Goal: Transaction & Acquisition: Purchase product/service

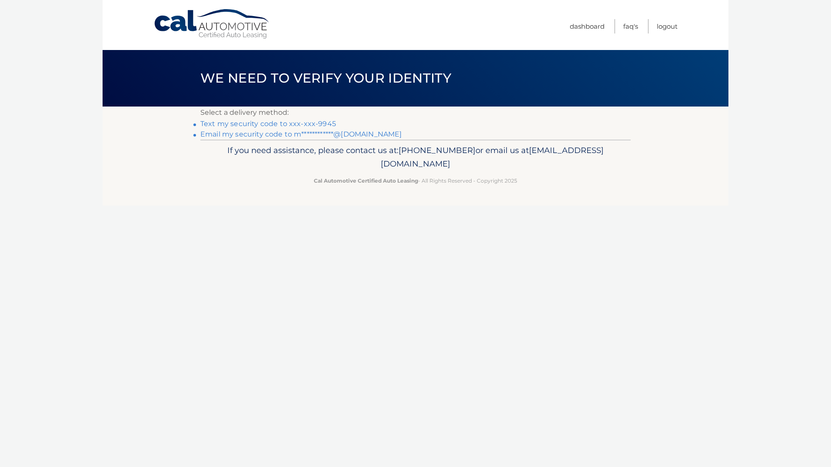
click at [266, 124] on link "Text my security code to xxx-xxx-9945" at bounding box center [268, 124] width 136 height 8
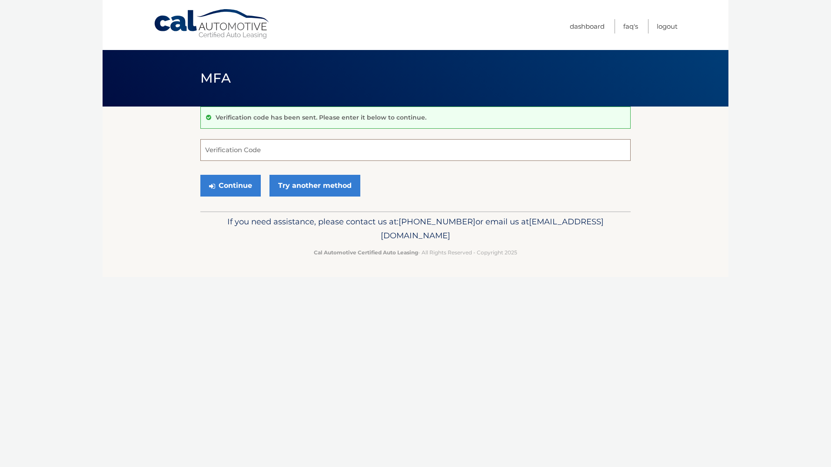
click at [279, 154] on input "Verification Code" at bounding box center [415, 150] width 430 height 22
type input "310142"
click at [200, 175] on button "Continue" at bounding box center [230, 186] width 60 height 22
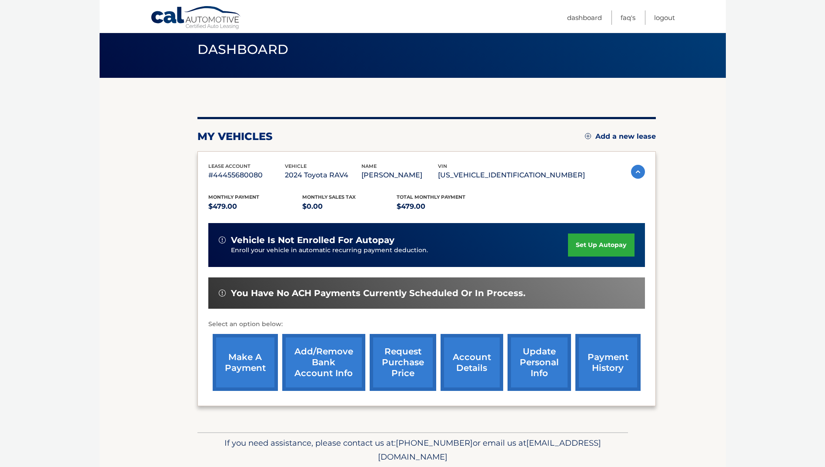
scroll to position [60, 0]
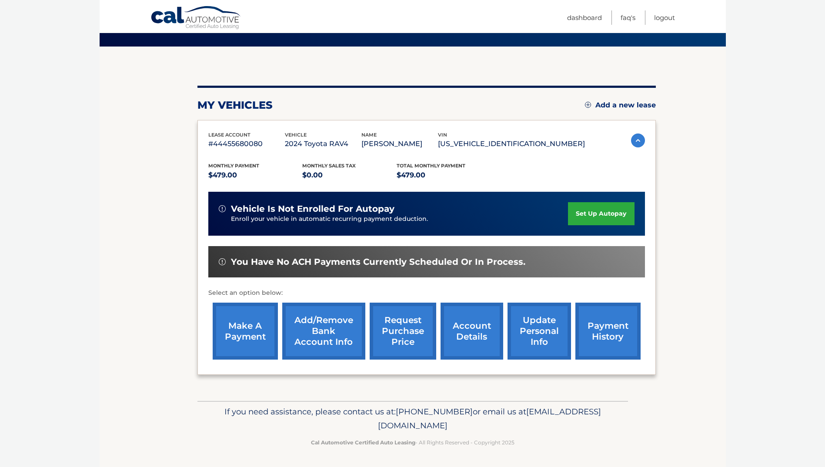
click at [251, 327] on link "make a payment" at bounding box center [245, 331] width 65 height 57
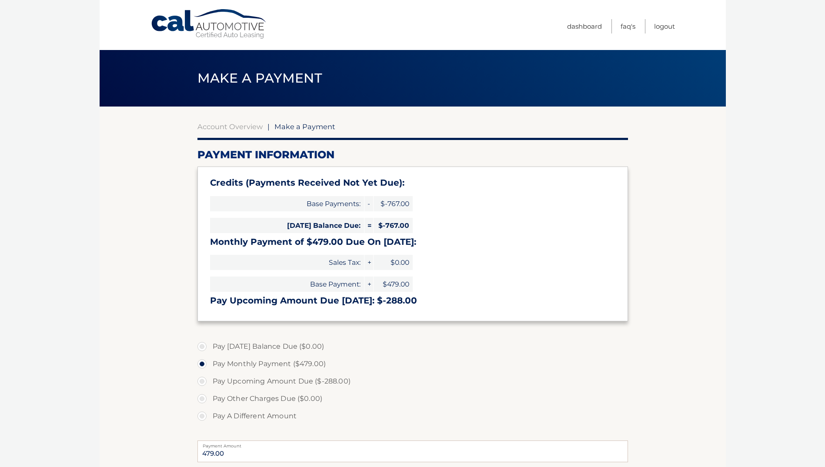
select select "NTA0OGFiYWItZDk5My00NDkwLWFhN2UtMTZlZTdhM2VhYzJl"
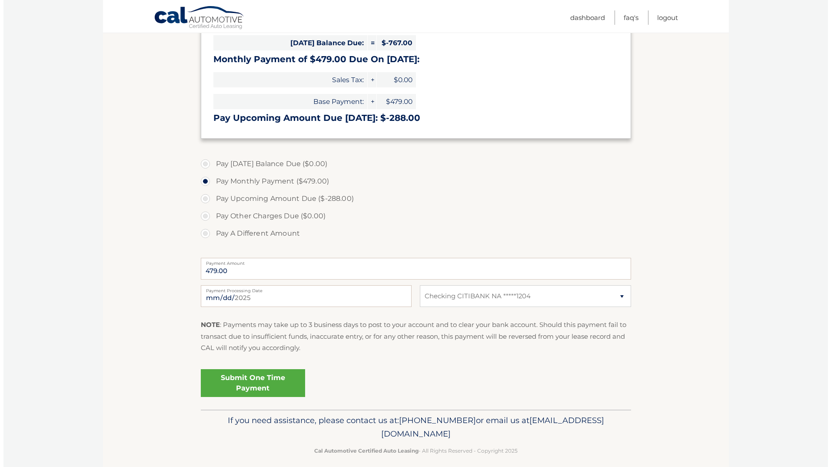
scroll to position [191, 0]
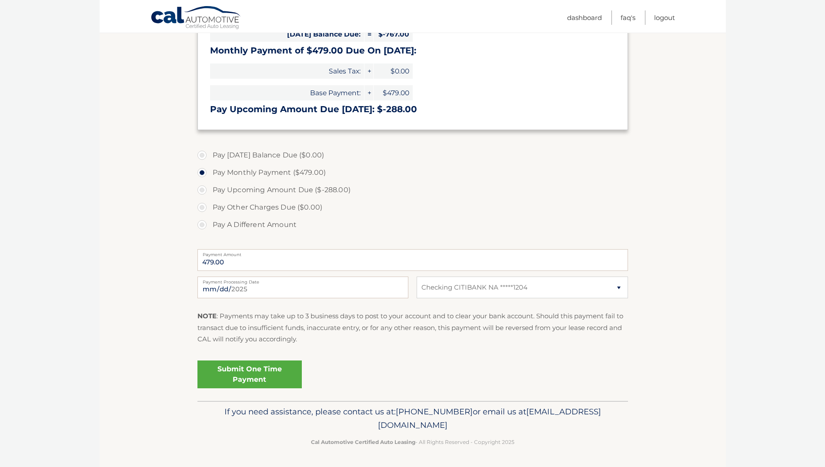
click at [201, 189] on label "Pay Upcoming Amount Due ($-288.00)" at bounding box center [412, 189] width 430 height 17
click at [201, 189] on input "Pay Upcoming Amount Due ($-288.00)" at bounding box center [205, 188] width 9 height 14
radio input "true"
type input "0"
click at [220, 260] on input "0" at bounding box center [412, 260] width 430 height 22
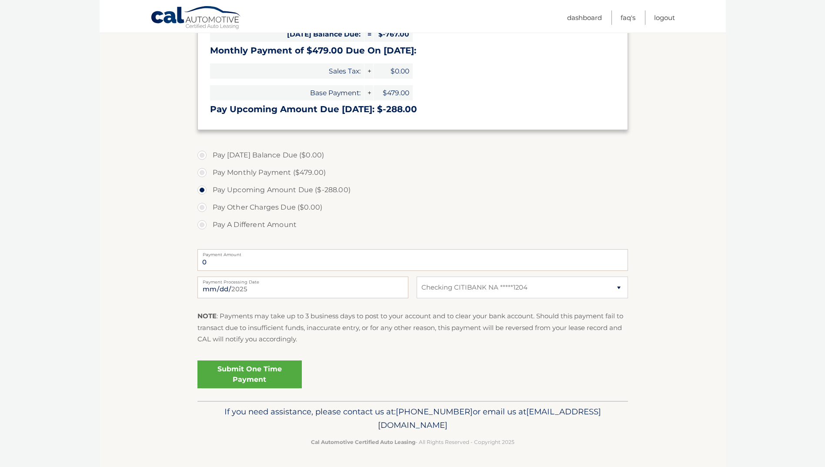
click at [206, 207] on label "Pay Other Charges Due ($0.00)" at bounding box center [412, 207] width 430 height 17
click at [201, 225] on label "Pay A Different Amount" at bounding box center [412, 224] width 430 height 17
click at [201, 225] on input "Pay A Different Amount" at bounding box center [205, 223] width 9 height 14
radio input "true"
type input "240.00"
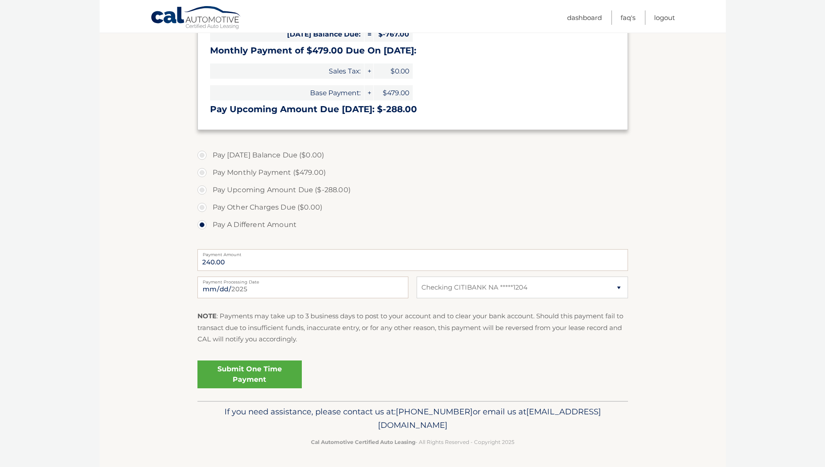
click at [246, 369] on link "Submit One Time Payment" at bounding box center [249, 374] width 104 height 28
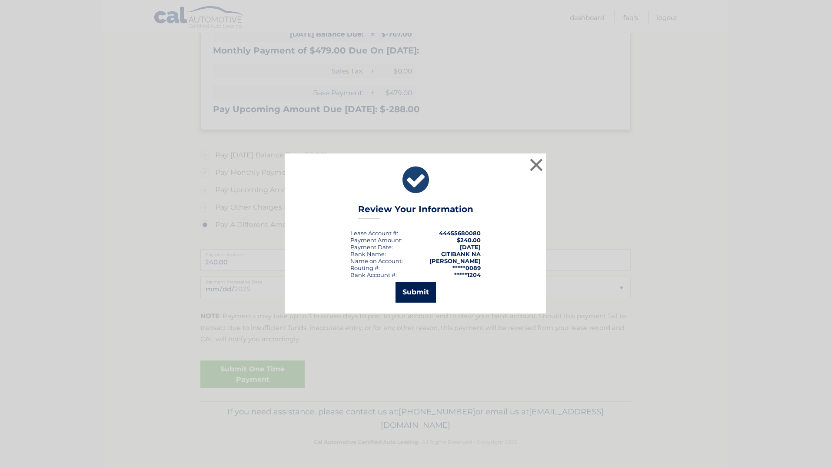
click at [419, 295] on button "Submit" at bounding box center [416, 292] width 40 height 21
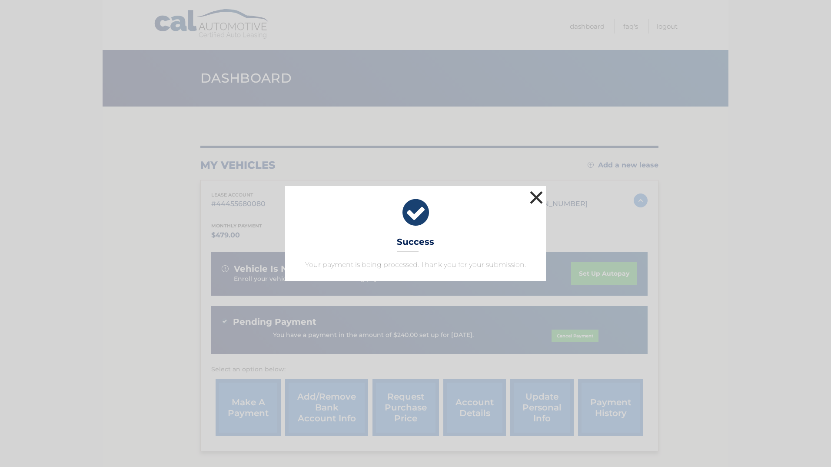
click at [532, 196] on button "×" at bounding box center [536, 197] width 17 height 17
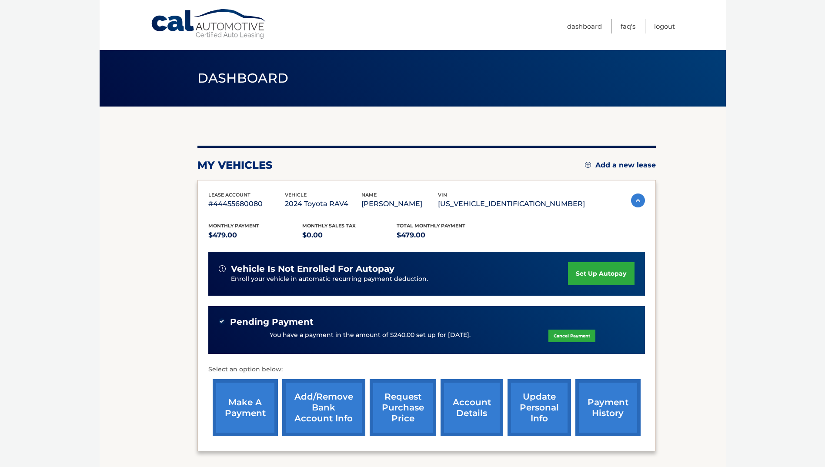
scroll to position [77, 0]
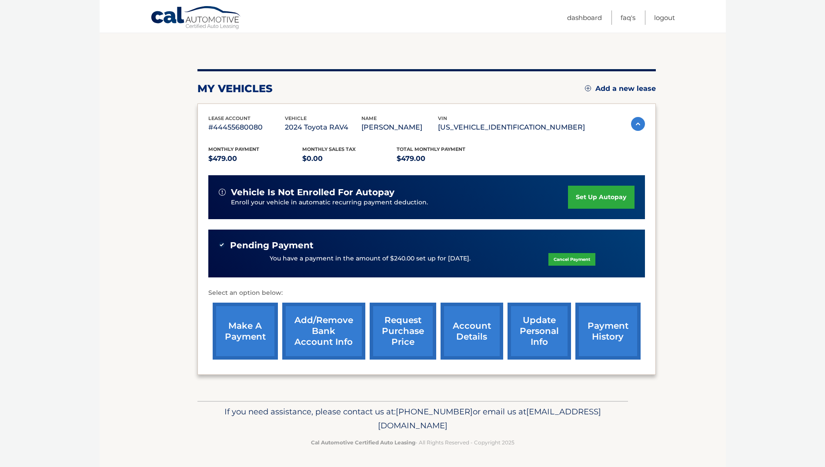
click at [612, 335] on link "payment history" at bounding box center [607, 331] width 65 height 57
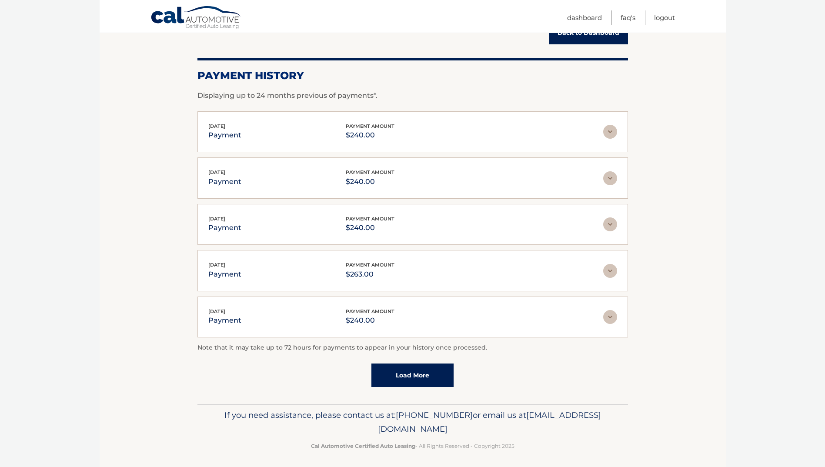
scroll to position [104, 0]
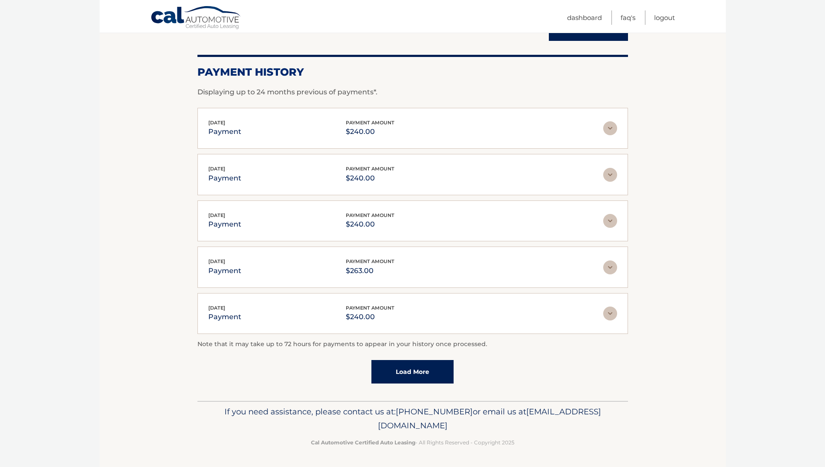
click at [398, 370] on link "Load More" at bounding box center [412, 371] width 82 height 23
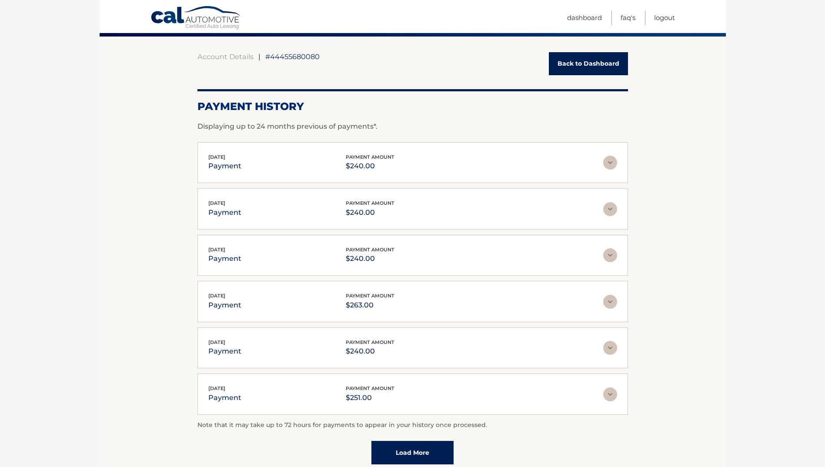
scroll to position [0, 0]
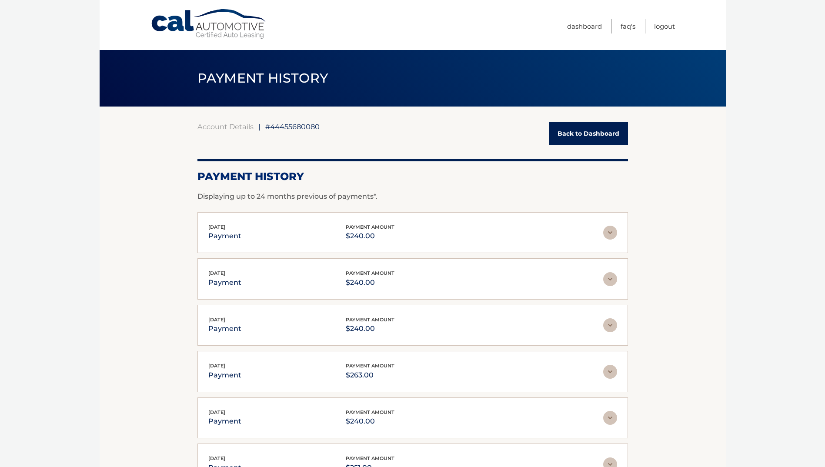
click at [608, 135] on link "Back to Dashboard" at bounding box center [588, 133] width 79 height 23
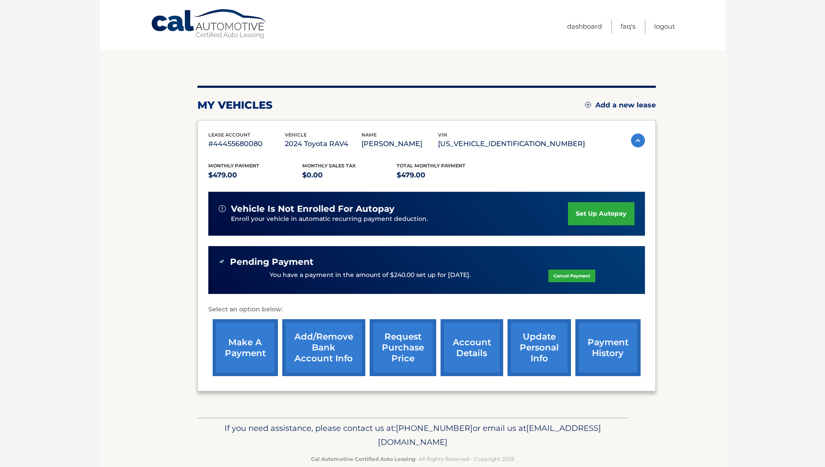
scroll to position [77, 0]
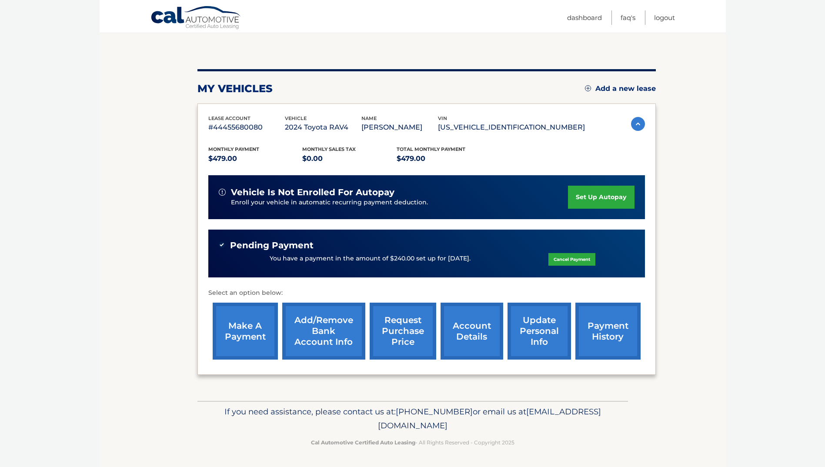
click at [475, 324] on link "account details" at bounding box center [471, 331] width 63 height 57
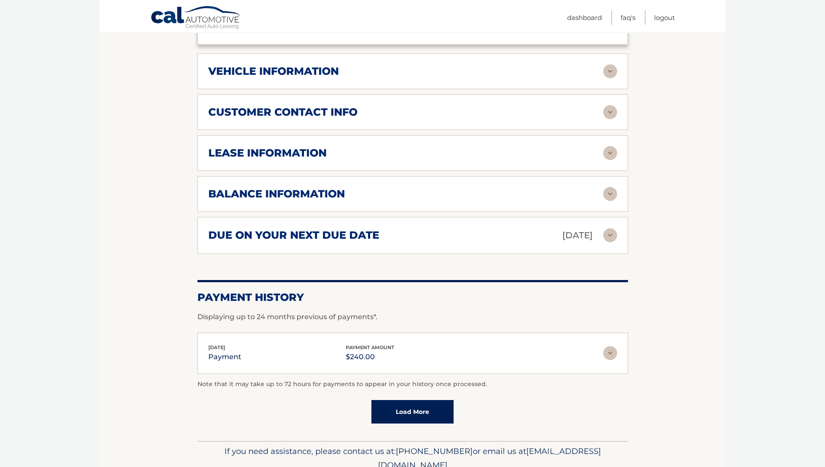
scroll to position [435, 0]
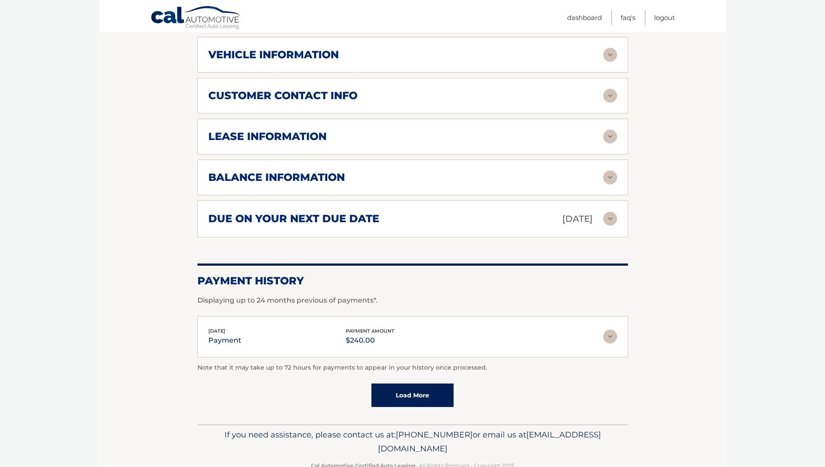
click at [607, 177] on img at bounding box center [610, 177] width 14 height 14
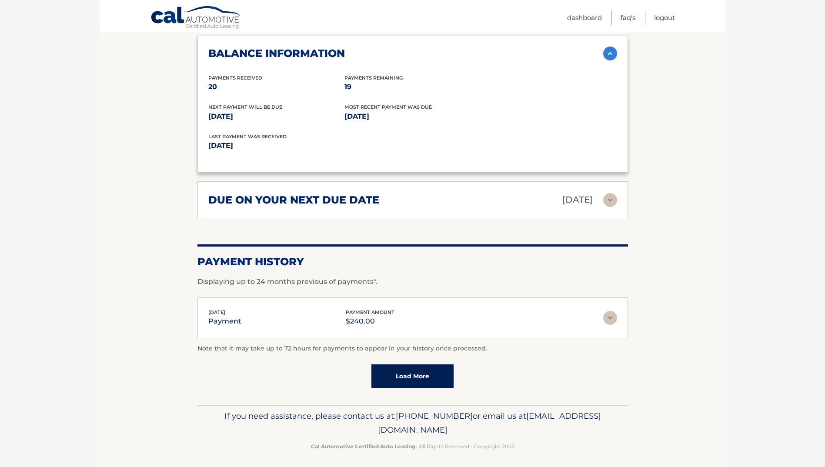
scroll to position [563, 0]
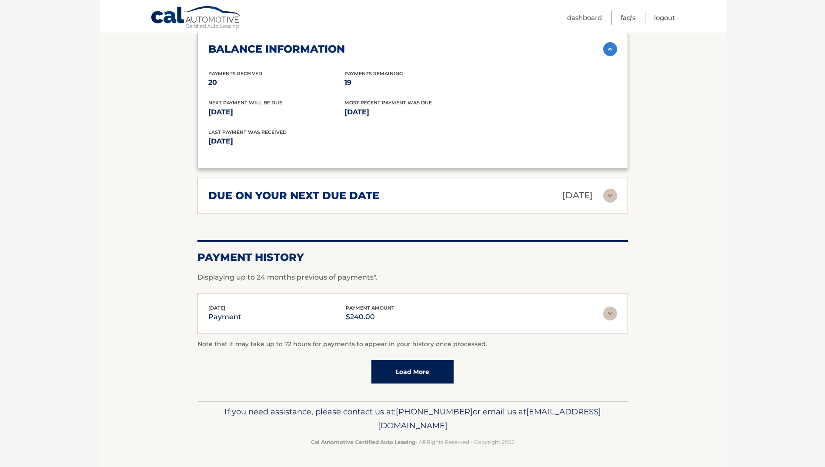
click at [401, 370] on link "Load More" at bounding box center [412, 371] width 82 height 23
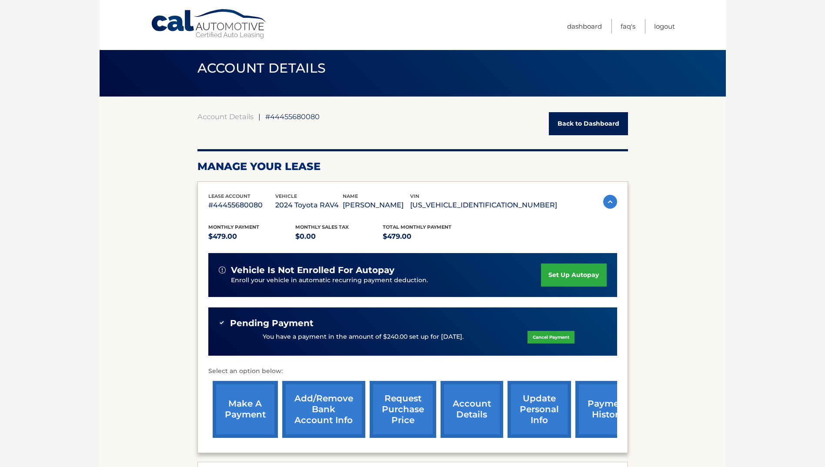
scroll to position [0, 0]
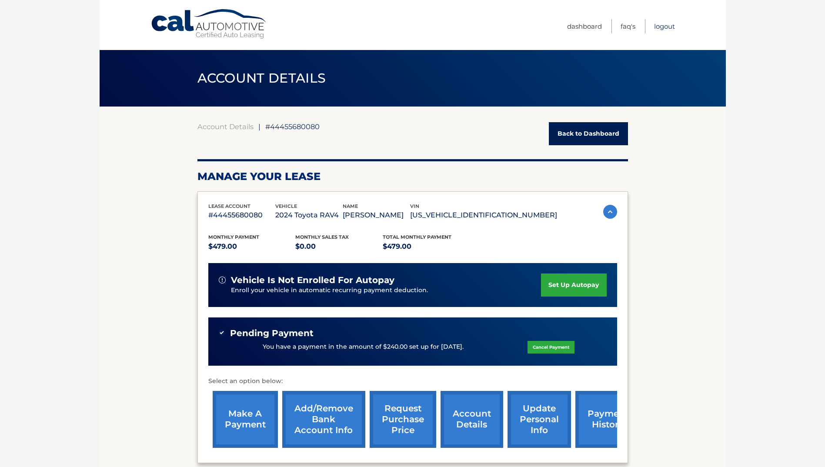
click at [661, 26] on link "Logout" at bounding box center [664, 26] width 21 height 14
